Goal: Communication & Community: Answer question/provide support

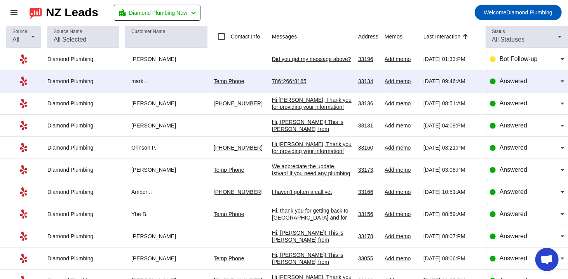
click at [285, 82] on div "786*266*8165" at bounding box center [312, 81] width 80 height 7
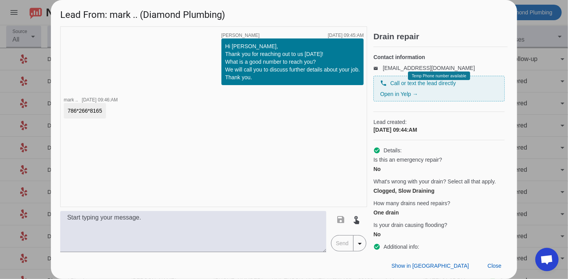
drag, startPoint x: 101, startPoint y: 113, endPoint x: 61, endPoint y: 108, distance: 40.4
click at [61, 108] on div "timer close [PERSON_NAME] [DATE] 09:45:AM Hi [PERSON_NAME], Thank you for reach…" at bounding box center [213, 116] width 307 height 181
copy div "786*266*8165"
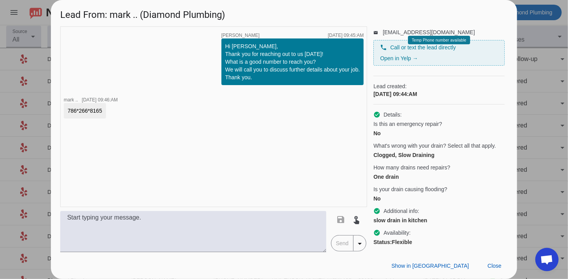
scroll to position [70, 0]
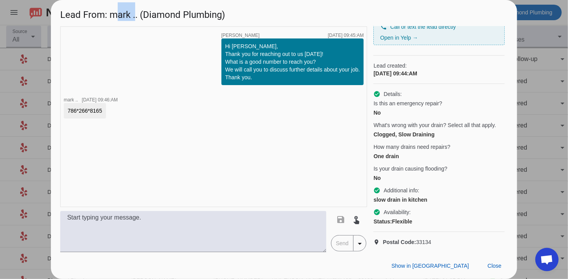
drag, startPoint x: 135, startPoint y: 14, endPoint x: 114, endPoint y: 8, distance: 21.8
click at [114, 8] on h1 "Lead From: mark .. (Diamond Plumbing)" at bounding box center [284, 13] width 466 height 26
copy h1 "mark"
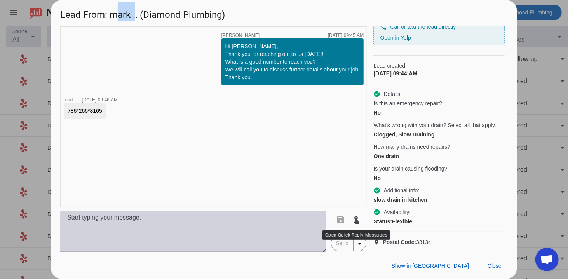
click at [176, 221] on textarea at bounding box center [193, 231] width 266 height 41
paste textarea "Hi, this is [PERSON_NAME] from Diamond Plumbing we’re following up on your rece…"
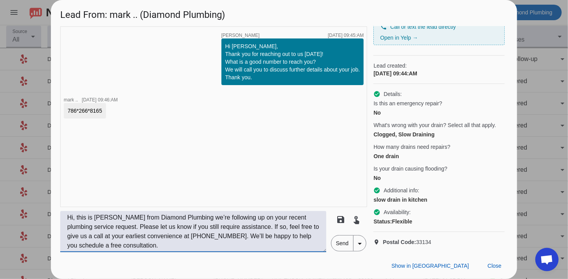
type textarea "Hi, this is [PERSON_NAME] from Diamond Plumbing we’re following up on your rece…"
drag, startPoint x: 332, startPoint y: 246, endPoint x: 347, endPoint y: 240, distance: 15.5
click at [333, 246] on span "Send" at bounding box center [342, 243] width 22 height 16
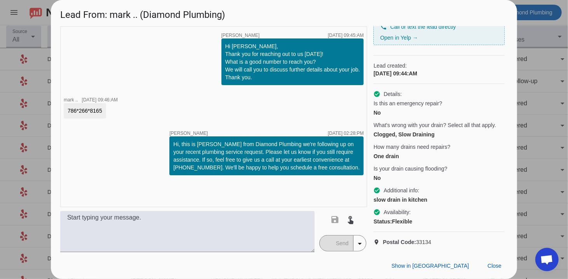
drag, startPoint x: 492, startPoint y: 261, endPoint x: 475, endPoint y: 98, distance: 164.1
click at [492, 261] on span at bounding box center [494, 266] width 26 height 14
